Goal: Task Accomplishment & Management: Complete application form

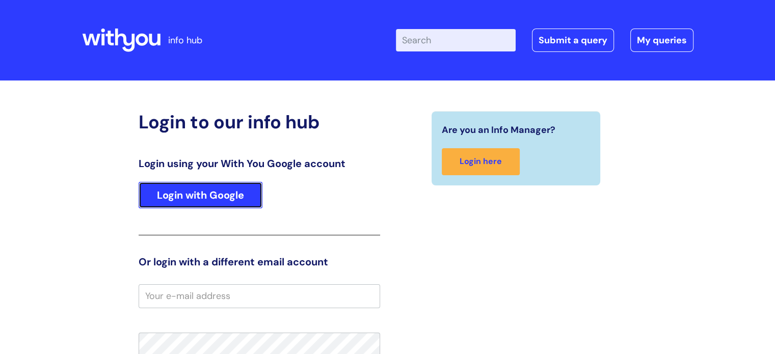
click at [167, 189] on link "Login with Google" at bounding box center [201, 195] width 124 height 26
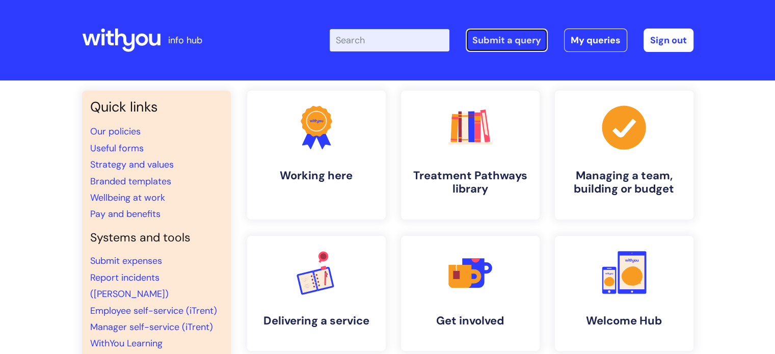
click at [517, 40] on link "Submit a query" at bounding box center [507, 40] width 82 height 23
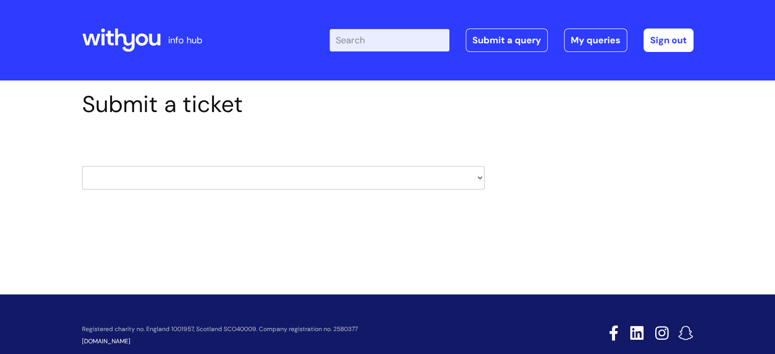
click at [207, 170] on select "HR / People IT and Support Clinical Drug Alerts Finance Accounts Data Support T…" at bounding box center [283, 177] width 402 height 23
select select "hr_/_people"
click at [82, 166] on select "HR / People IT and Support Clinical Drug Alerts Finance Accounts Data Support T…" at bounding box center [283, 177] width 402 height 23
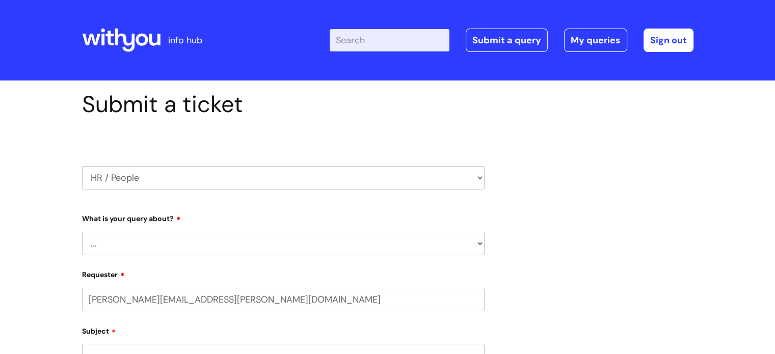
select select "80004286540"
click at [224, 242] on select "... Absence Query Holiday Query Employee change request General HR Query iTrent…" at bounding box center [283, 243] width 402 height 23
select select "General HR Query"
click at [82, 232] on select "... Absence Query Holiday Query Employee change request General HR Query iTrent…" at bounding box center [283, 243] width 402 height 23
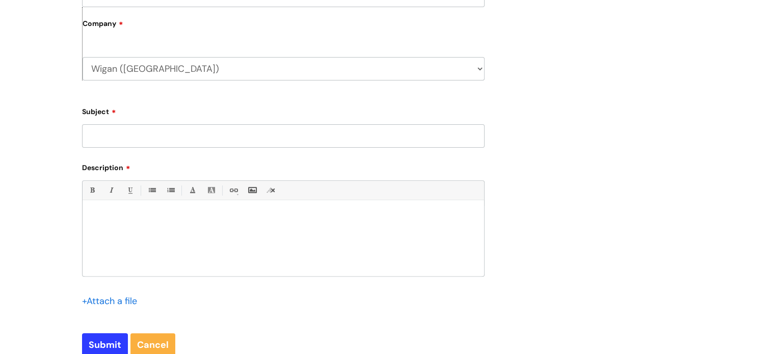
scroll to position [306, 0]
click at [182, 237] on div at bounding box center [283, 239] width 401 height 70
paste div
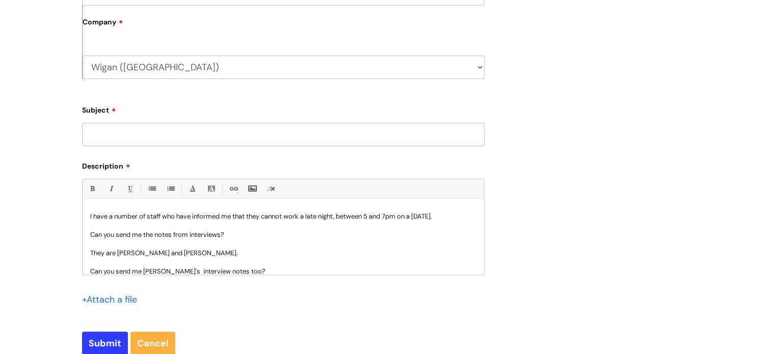
click at [161, 138] on input "Subject" at bounding box center [283, 134] width 402 height 23
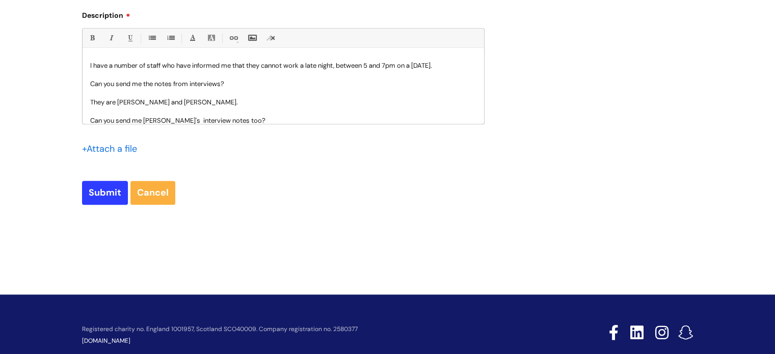
scroll to position [458, 0]
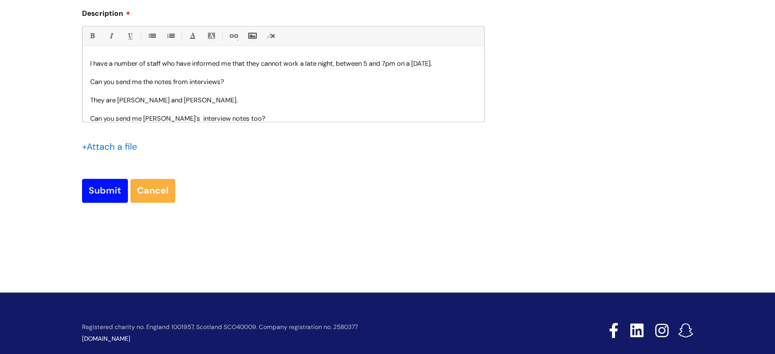
type input "interview notes"
click at [98, 194] on input "Submit" at bounding box center [105, 190] width 46 height 23
type input "Please Wait..."
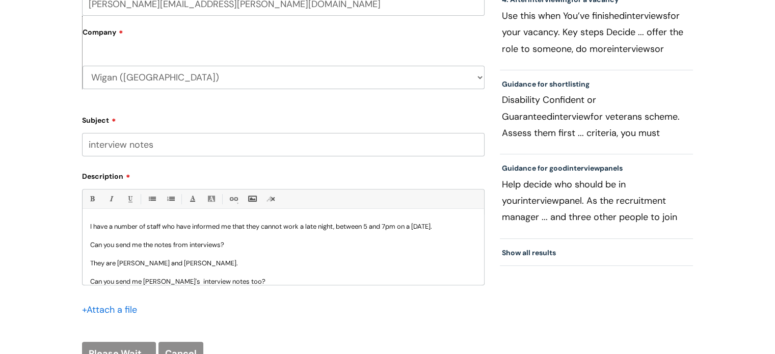
scroll to position [255, 0]
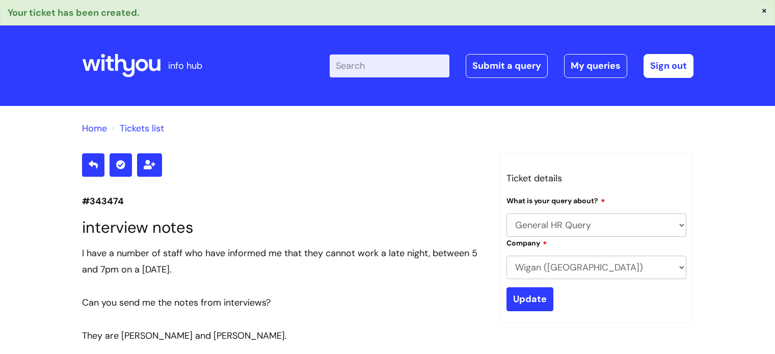
select select "General HR Query"
